Goal: Task Accomplishment & Management: Manage account settings

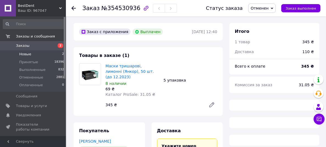
click at [30, 55] on li "Новые 2" at bounding box center [33, 55] width 67 height 8
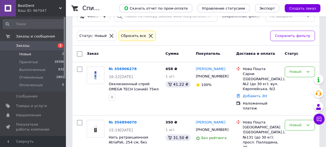
scroll to position [24, 0]
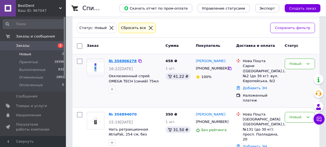
click at [122, 60] on link "№ 356906278" at bounding box center [123, 61] width 28 height 4
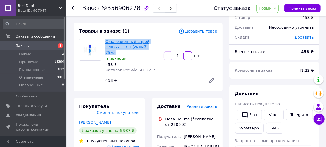
drag, startPoint x: 141, startPoint y: 46, endPoint x: 106, endPoint y: 41, distance: 35.8
click at [106, 41] on span "Окклюзионный спрей OMEGA TECH (синий) 75мл" at bounding box center [132, 47] width 54 height 16
copy link "Окклюзионный спрей OMEGA TECH (синий) 75мл"
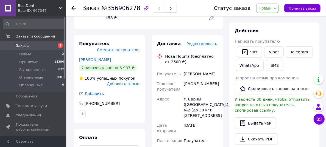
scroll to position [99, 0]
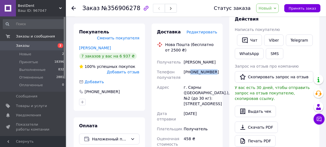
drag, startPoint x: 190, startPoint y: 65, endPoint x: 217, endPoint y: 66, distance: 27.5
click at [217, 67] on div "[PHONE_NUMBER]" at bounding box center [201, 74] width 36 height 15
copy div "0665629184"
click at [272, 9] on span "Новый" at bounding box center [265, 8] width 13 height 4
click at [107, 8] on span "№356906278" at bounding box center [120, 8] width 39 height 7
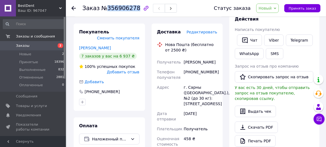
drag, startPoint x: 105, startPoint y: 8, endPoint x: 132, endPoint y: 7, distance: 26.1
click at [132, 7] on span "№356906278" at bounding box center [120, 8] width 39 height 7
copy span "356906278"
click at [270, 7] on span "Новый" at bounding box center [265, 8] width 13 height 4
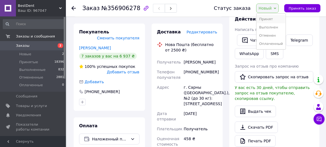
click at [275, 19] on li "Принят" at bounding box center [270, 19] width 29 height 8
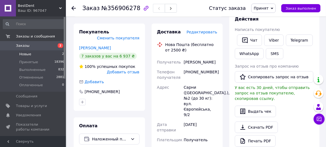
click at [34, 56] on li "Новые 2" at bounding box center [33, 55] width 67 height 8
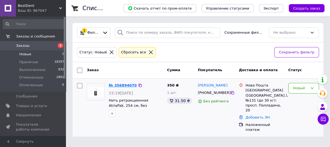
click at [121, 86] on link "№ 356894070" at bounding box center [123, 85] width 28 height 4
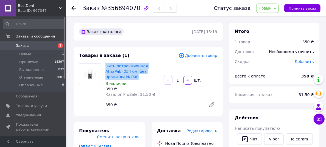
drag, startPoint x: 105, startPoint y: 66, endPoint x: 157, endPoint y: 69, distance: 51.4
click at [157, 69] on div "Нить ретракционная AtriaPak, 254 см, без пропитки № 000 В наличии 350 ₴ Каталог…" at bounding box center [132, 80] width 58 height 36
copy link "Нить ретракционная AtriaPak, 254 см, без пропитки № 000"
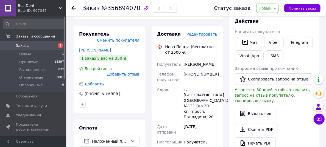
scroll to position [100, 0]
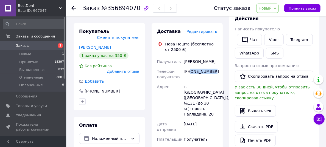
drag, startPoint x: 191, startPoint y: 67, endPoint x: 218, endPoint y: 67, distance: 26.9
click at [218, 67] on div "[PHONE_NUMBER]" at bounding box center [201, 74] width 36 height 15
copy div "0674440474"
drag, startPoint x: 183, startPoint y: 56, endPoint x: 216, endPoint y: 58, distance: 32.2
click at [216, 58] on div "[PERSON_NAME]" at bounding box center [201, 62] width 36 height 10
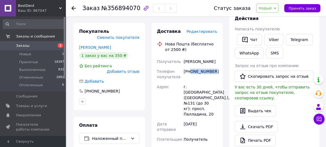
copy div "[PERSON_NAME]"
click at [265, 9] on span "Новый" at bounding box center [265, 8] width 13 height 4
click at [270, 18] on li "Принят" at bounding box center [270, 19] width 29 height 8
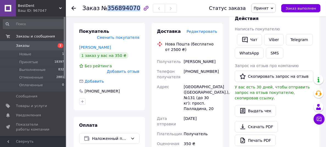
drag, startPoint x: 106, startPoint y: 8, endPoint x: 132, endPoint y: 7, distance: 26.4
click at [132, 7] on span "№356894070" at bounding box center [120, 8] width 39 height 7
copy span "356894070"
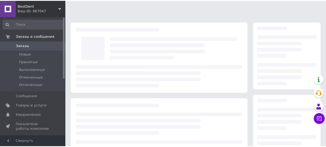
scroll to position [100, 0]
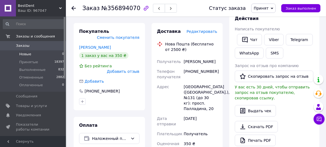
click at [29, 54] on span "Новые" at bounding box center [25, 54] width 12 height 5
